Goal: Information Seeking & Learning: Learn about a topic

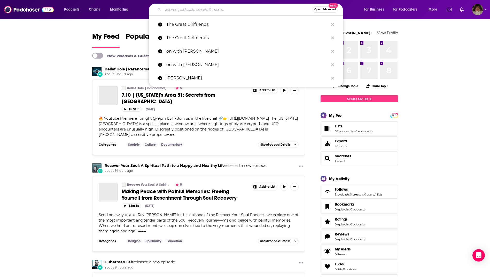
click at [217, 13] on input "Search podcasts, credits, & more..." at bounding box center [237, 9] width 149 height 8
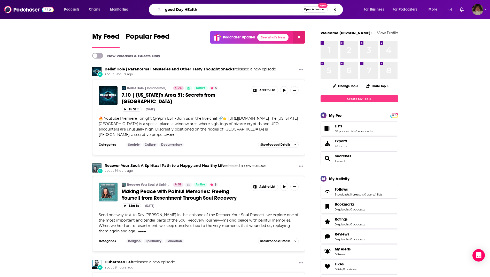
type input "good Day HEalth"
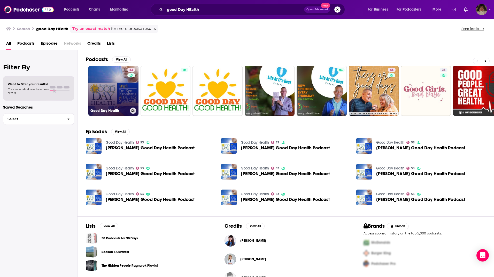
click at [122, 92] on link "53 Good Day Health" at bounding box center [113, 91] width 50 height 50
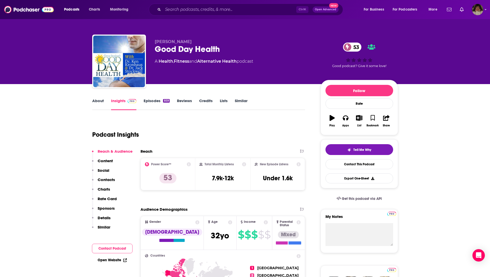
click at [98, 101] on link "About" at bounding box center [98, 104] width 12 height 12
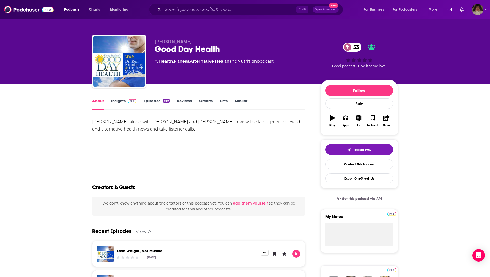
drag, startPoint x: 179, startPoint y: 130, endPoint x: 84, endPoint y: 121, distance: 94.7
drag, startPoint x: 84, startPoint y: 121, endPoint x: 127, endPoint y: 124, distance: 43.0
copy div "[PERSON_NAME], along with [PERSON_NAME] and [PERSON_NAME], review the latest pe…"
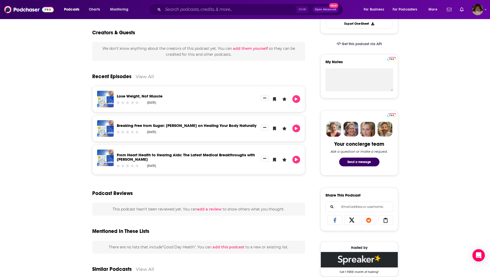
scroll to position [26, 0]
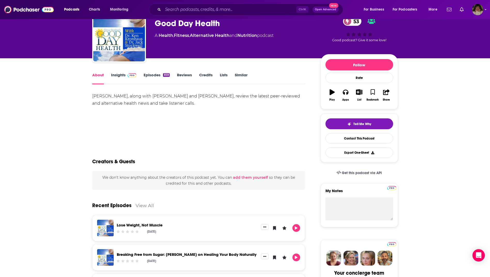
click at [120, 74] on link "Insights" at bounding box center [124, 79] width 26 height 12
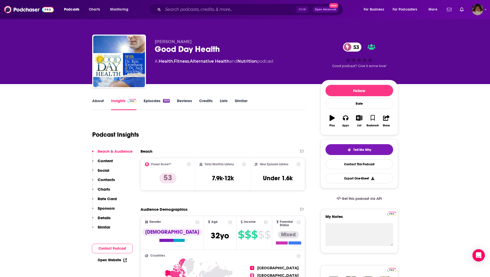
click at [98, 101] on link "About" at bounding box center [98, 104] width 12 height 12
